Goal: Transaction & Acquisition: Purchase product/service

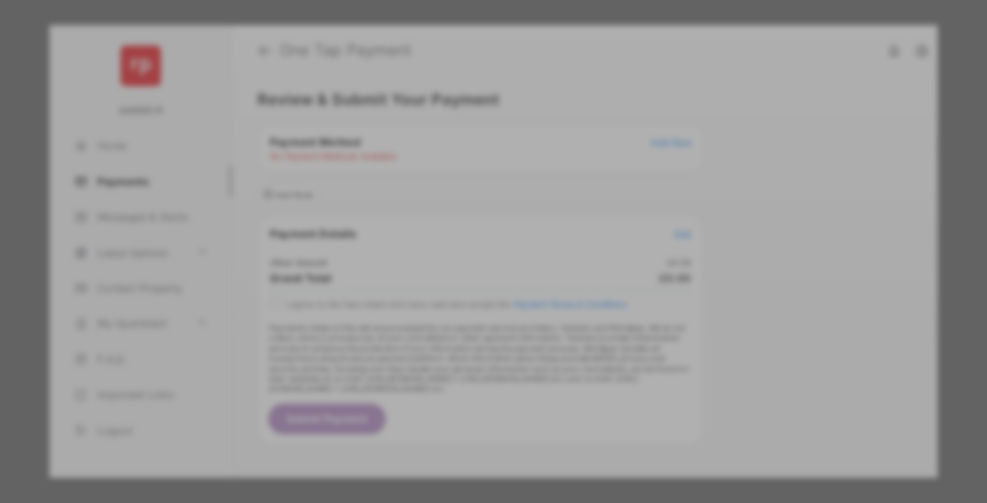
scroll to position [10, 0]
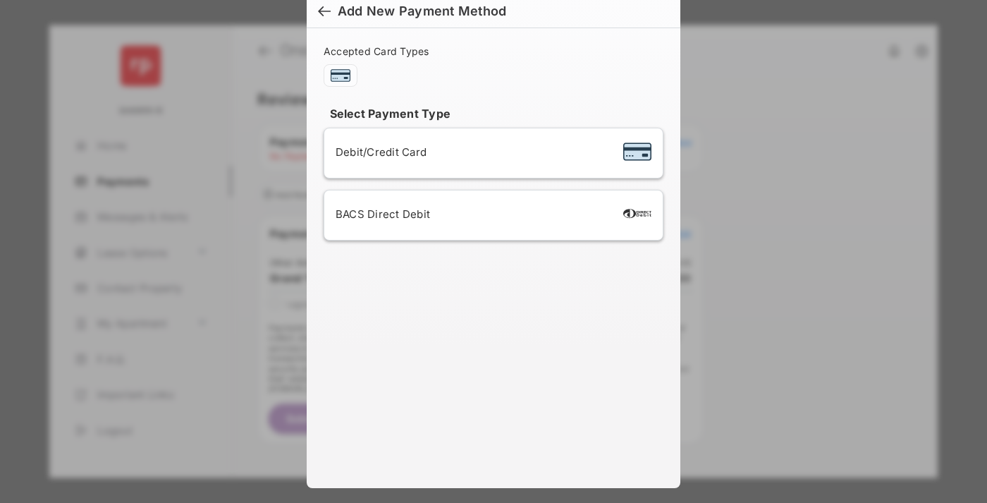
click at [491, 215] on div "BACS Direct Debit" at bounding box center [494, 215] width 316 height 27
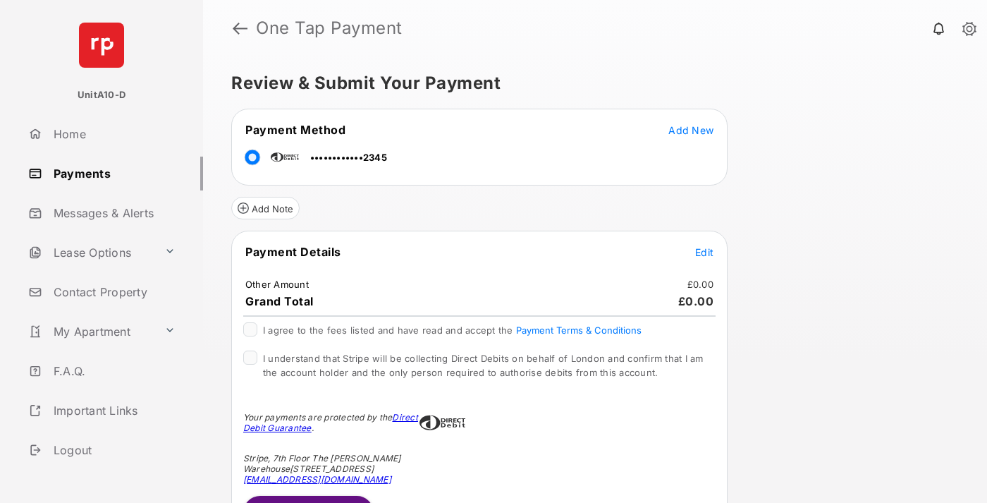
click at [705, 252] on span "Edit" at bounding box center [704, 252] width 18 height 12
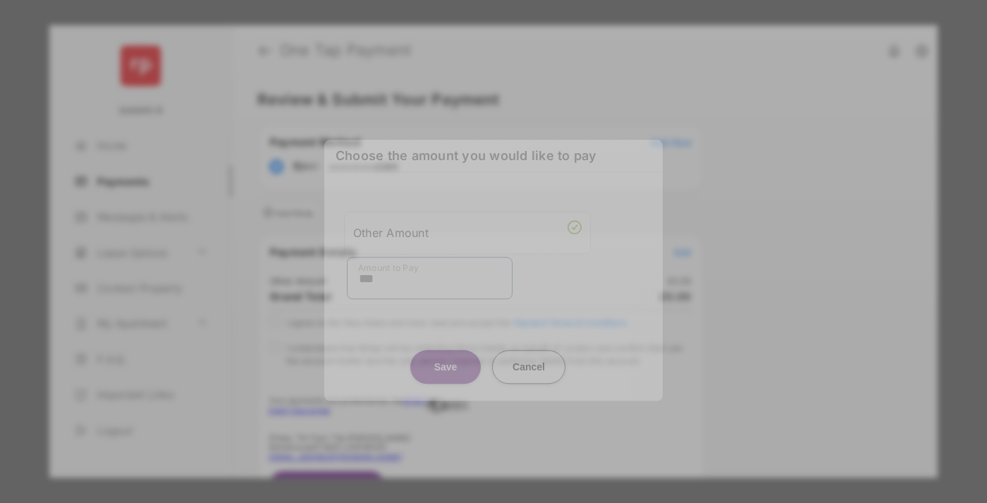
type input "***"
click at [446, 355] on button "Save" at bounding box center [445, 367] width 71 height 34
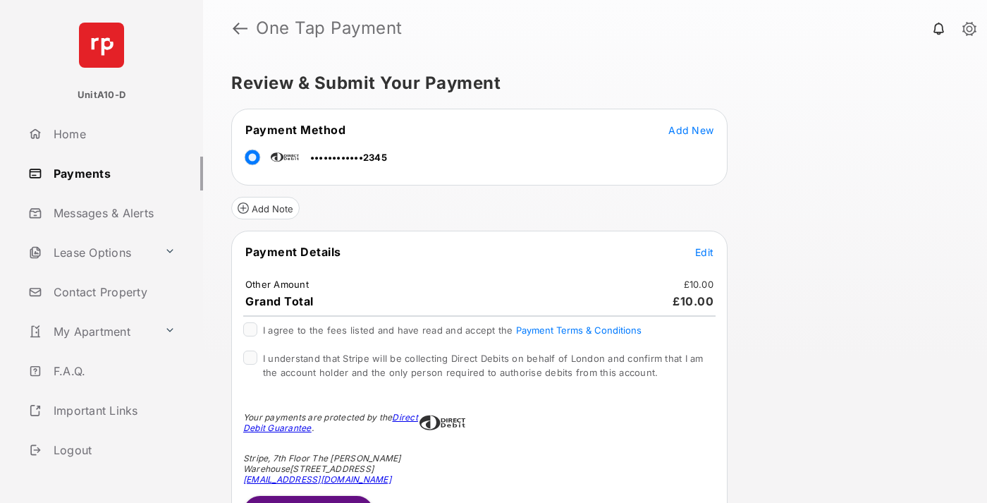
click at [705, 252] on span "Edit" at bounding box center [704, 252] width 18 height 12
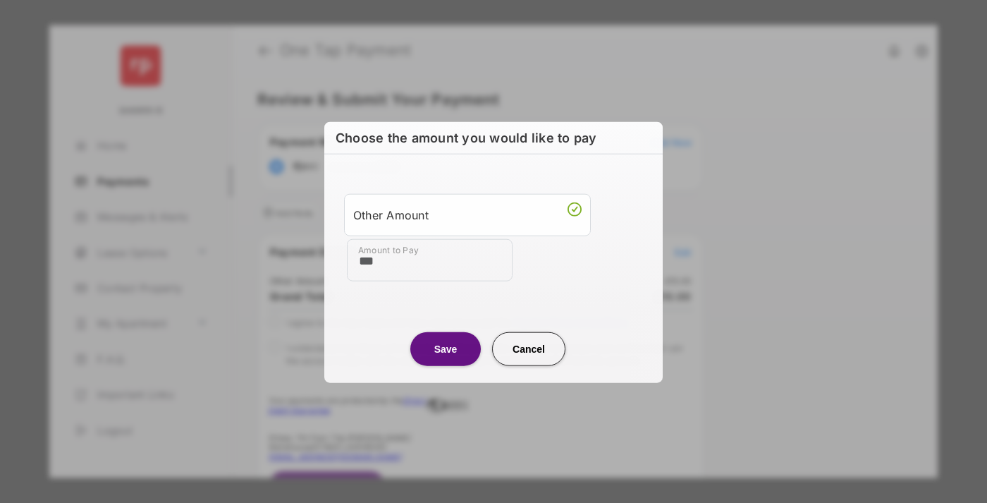
click at [446, 348] on button "Save" at bounding box center [445, 348] width 71 height 34
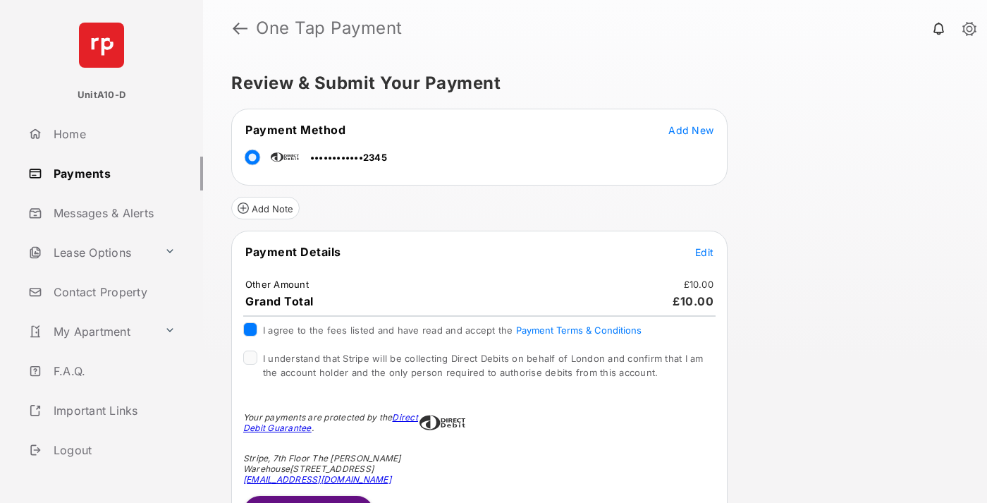
click at [308, 499] on button "Submit Payment" at bounding box center [308, 513] width 130 height 34
